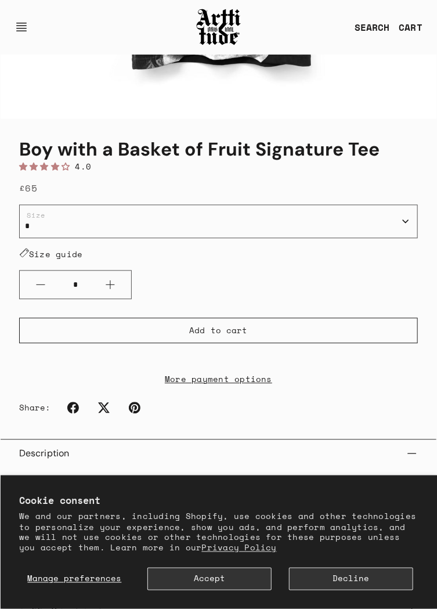
scroll to position [416, 0]
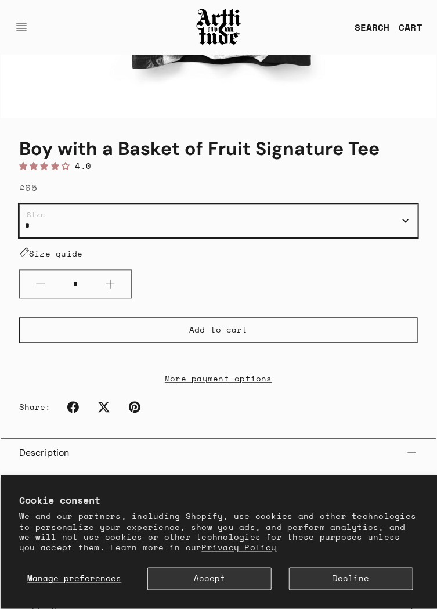
click at [74, 238] on select "* * ** ***" at bounding box center [218, 221] width 399 height 34
select select "***"
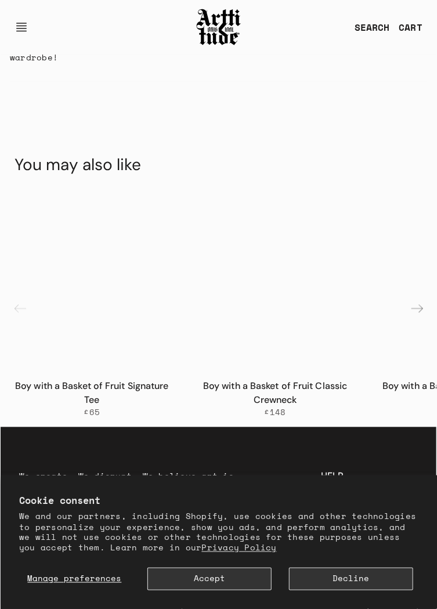
scroll to position [1343, 0]
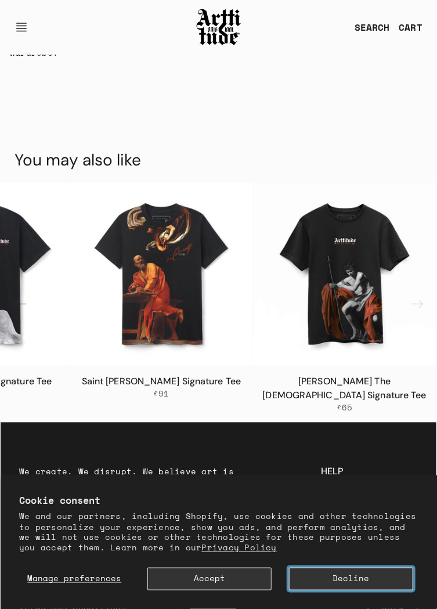
click at [345, 591] on button "Decline" at bounding box center [351, 579] width 124 height 23
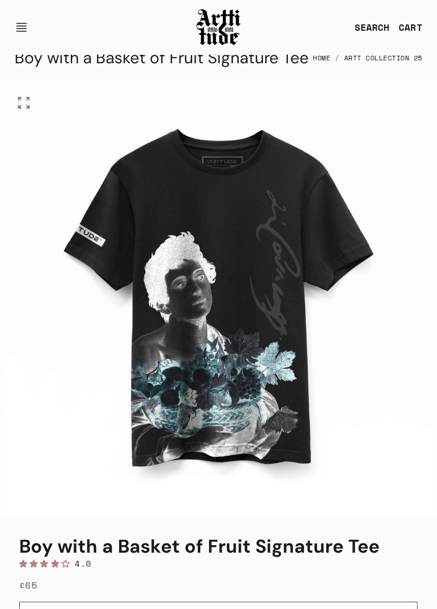
scroll to position [0, 0]
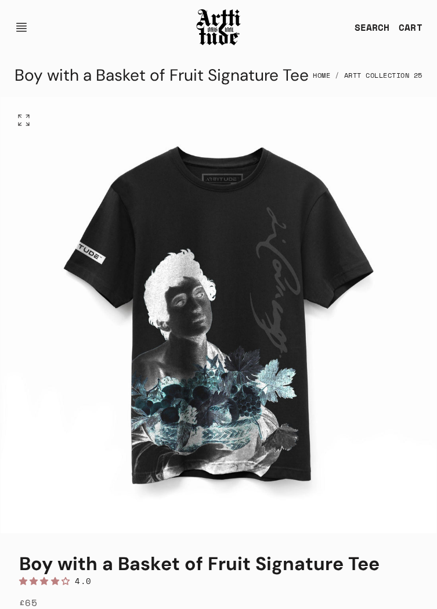
click at [217, 30] on img at bounding box center [219, 27] width 46 height 39
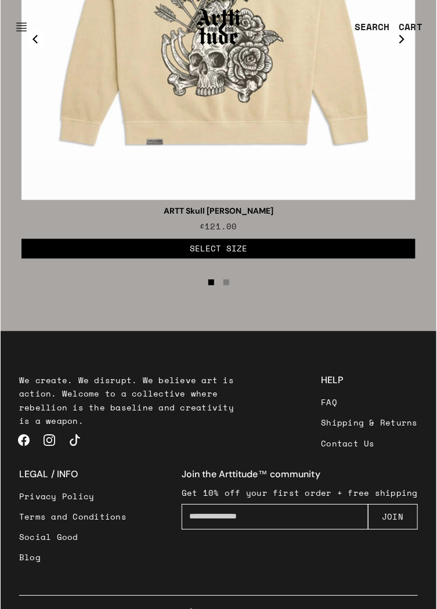
scroll to position [2643, 0]
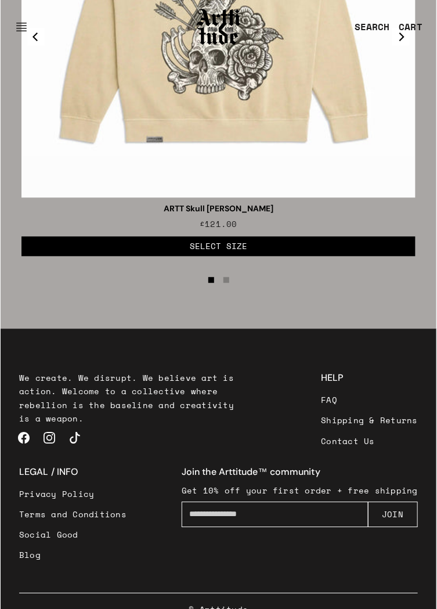
click at [353, 452] on link "Contact Us" at bounding box center [370, 441] width 97 height 20
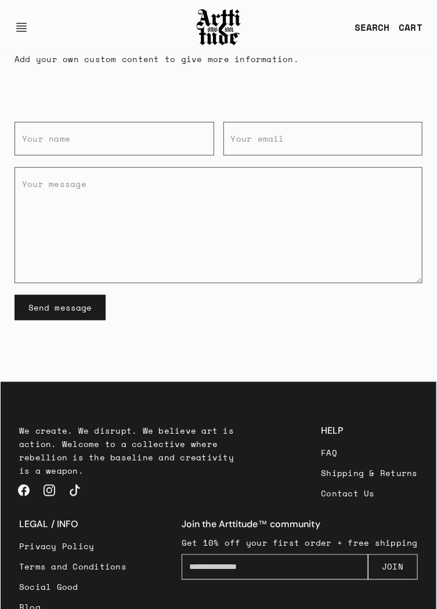
scroll to position [128, 0]
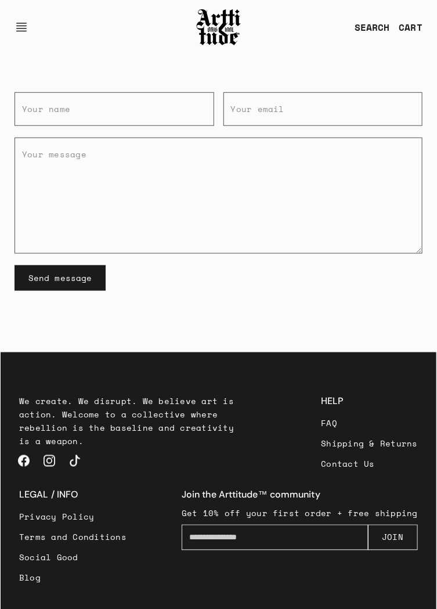
click at [339, 423] on link "FAQ" at bounding box center [370, 423] width 97 height 20
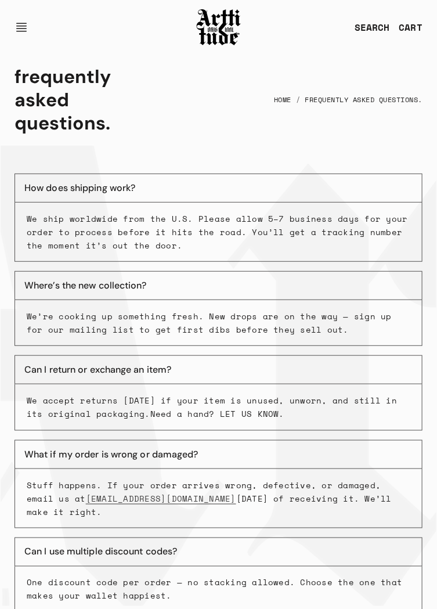
click at [217, 23] on img at bounding box center [219, 27] width 46 height 39
